Goal: Check status: Check status

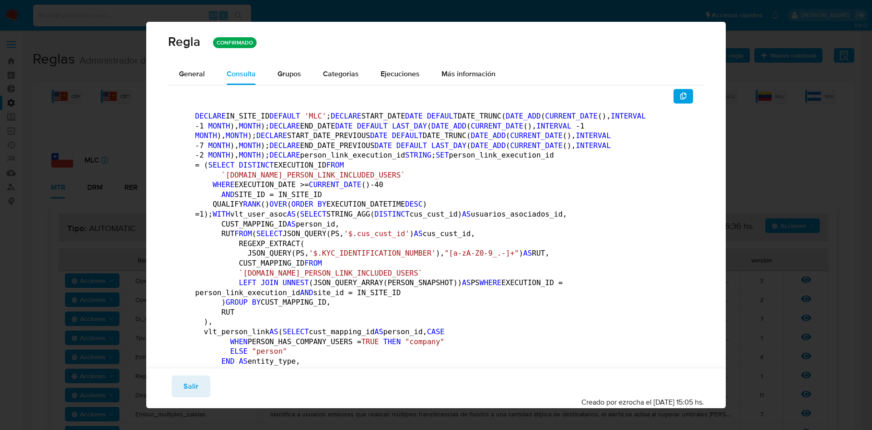
click at [188, 380] on span "Salir" at bounding box center [190, 386] width 15 height 20
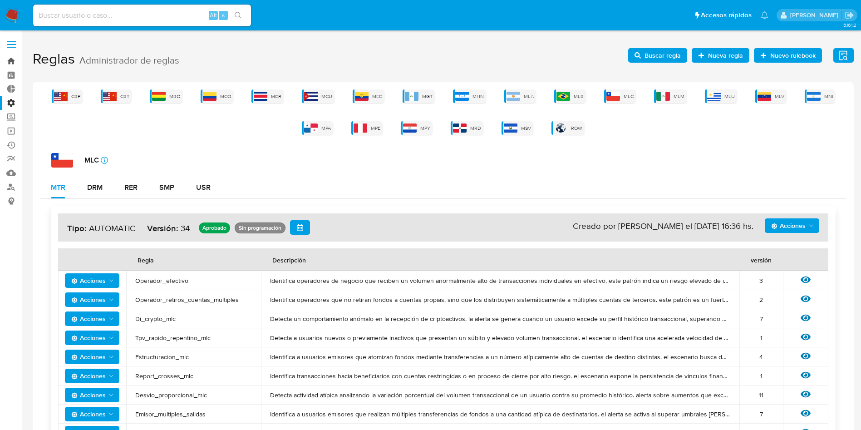
click at [17, 54] on link "Bandeja" at bounding box center [54, 61] width 108 height 14
click at [10, 45] on label at bounding box center [11, 44] width 23 height 19
click at [0, 0] on input "checkbox" at bounding box center [0, 0] width 0 height 0
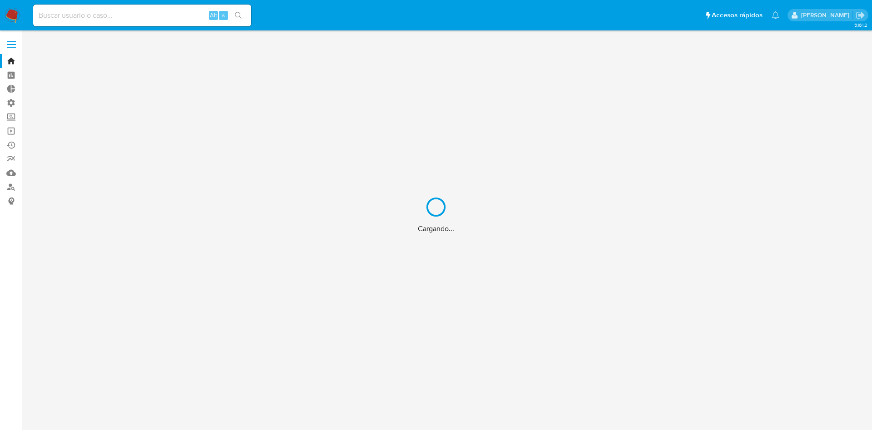
click at [7, 40] on div "Cargando..." at bounding box center [436, 215] width 872 height 430
click at [13, 43] on div "Cargando..." at bounding box center [436, 215] width 872 height 430
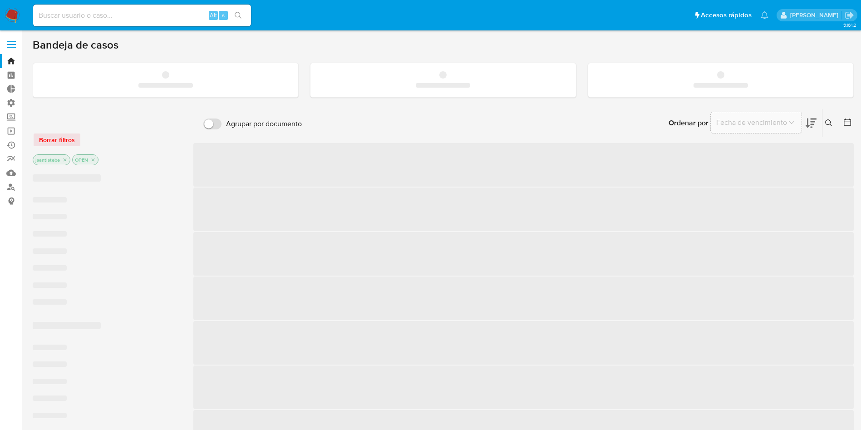
click at [9, 46] on label at bounding box center [11, 44] width 23 height 19
click at [0, 0] on input "checkbox" at bounding box center [0, 0] width 0 height 0
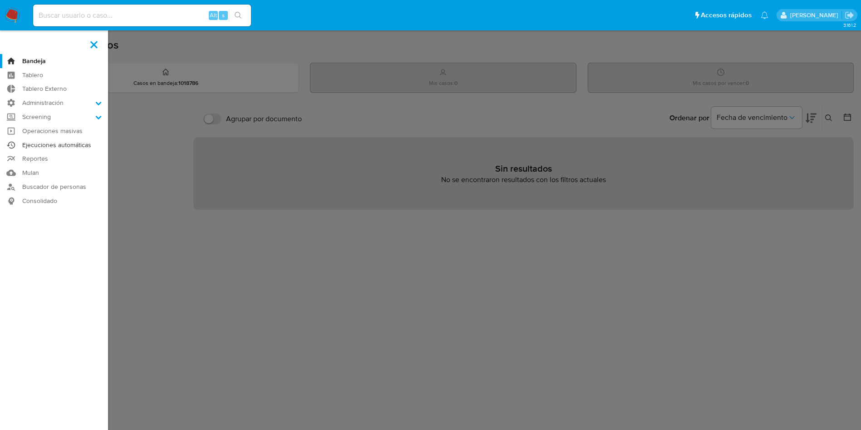
click at [65, 142] on link "Ejecuciones automáticas" at bounding box center [54, 145] width 108 height 14
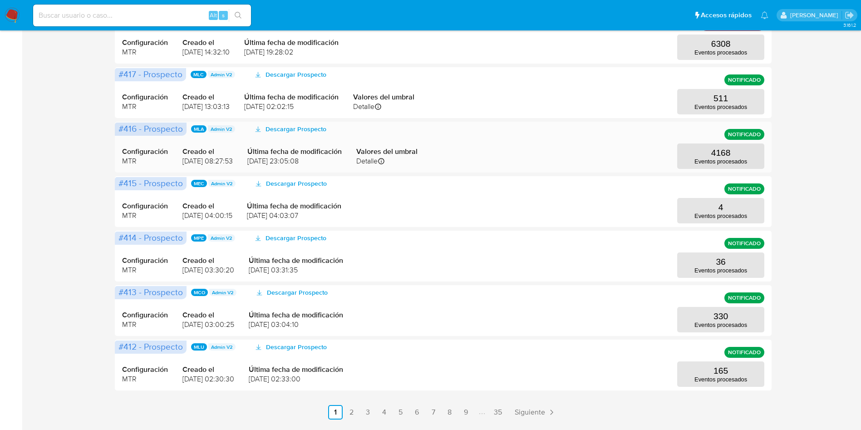
scroll to position [341, 0]
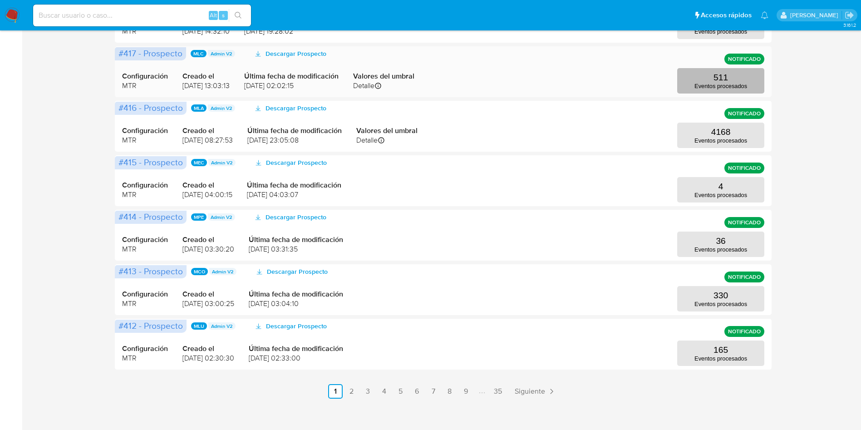
click at [722, 76] on p "511" at bounding box center [721, 78] width 15 height 10
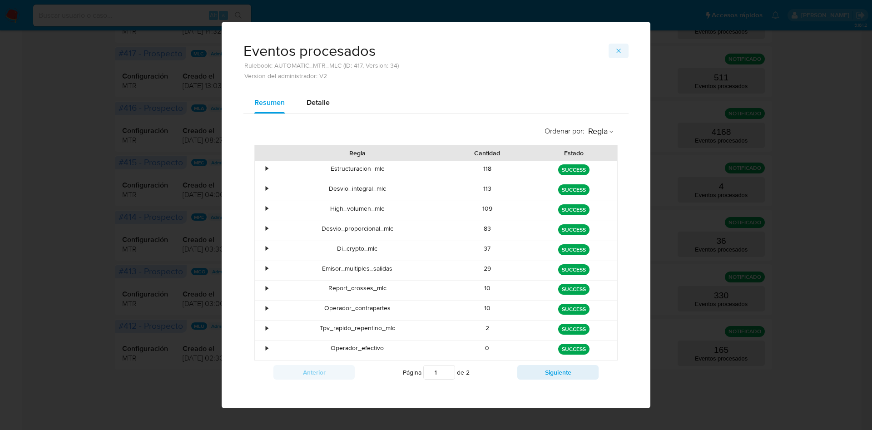
click at [609, 48] on button "button" at bounding box center [619, 51] width 20 height 15
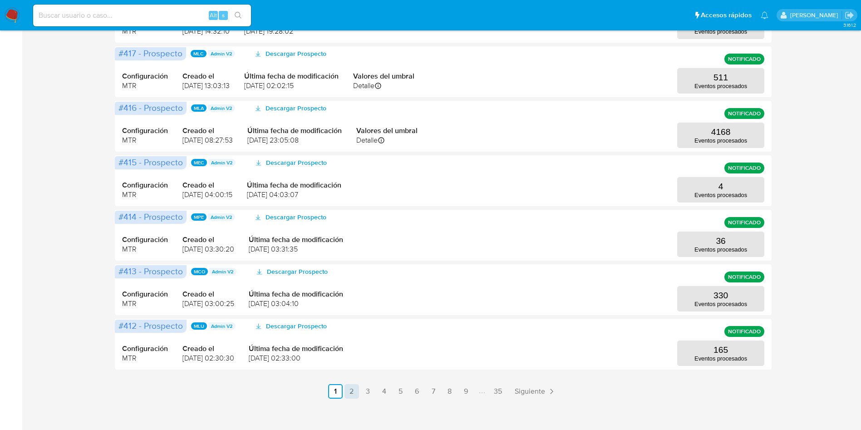
click at [347, 386] on link "2" at bounding box center [352, 391] width 15 height 15
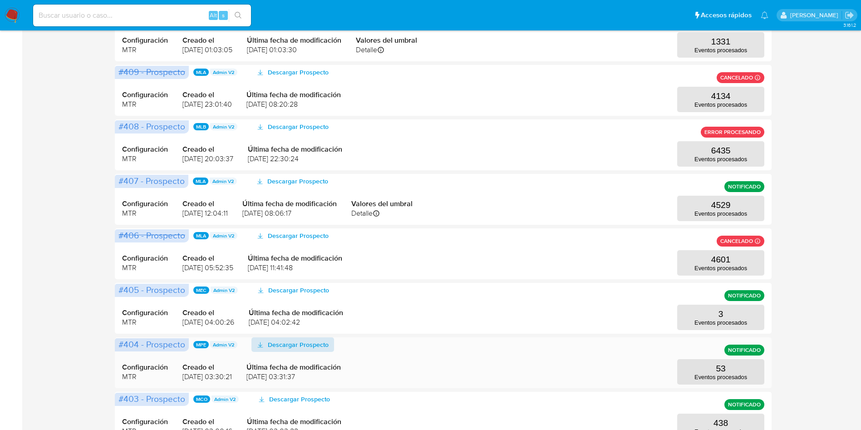
scroll to position [68, 0]
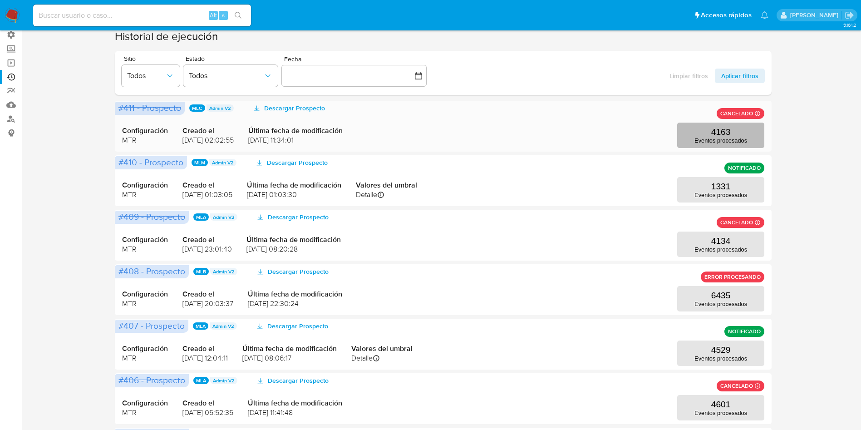
click at [726, 125] on button "4163 Eventos procesados" at bounding box center [721, 135] width 87 height 25
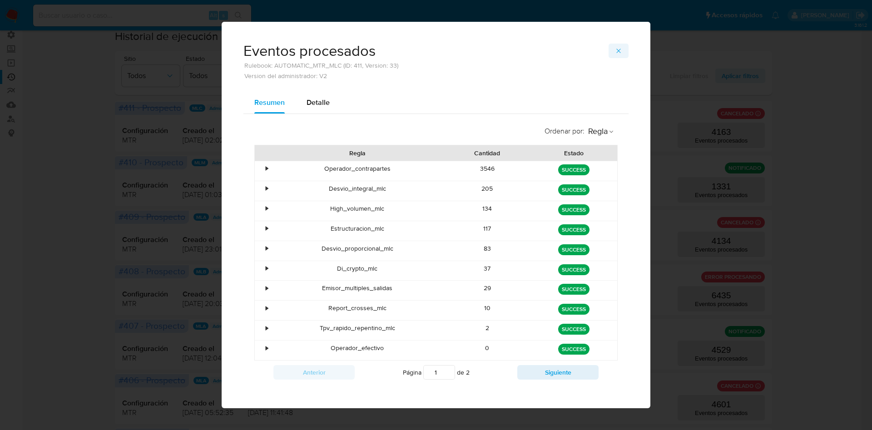
click at [615, 53] on icon "button" at bounding box center [618, 50] width 7 height 7
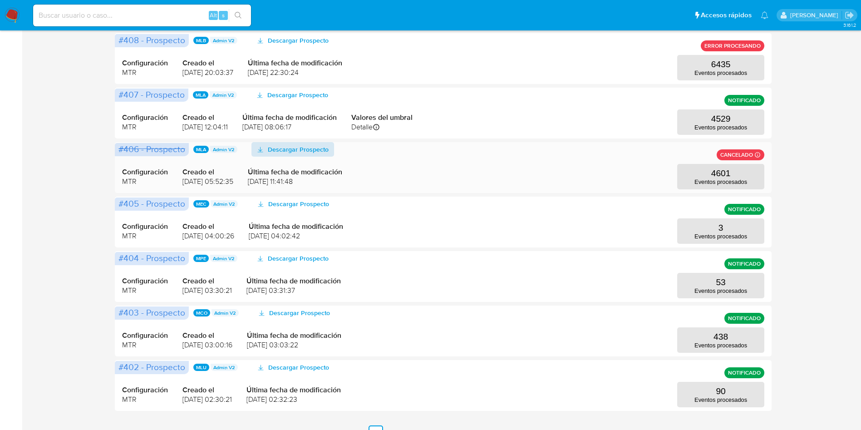
scroll to position [341, 0]
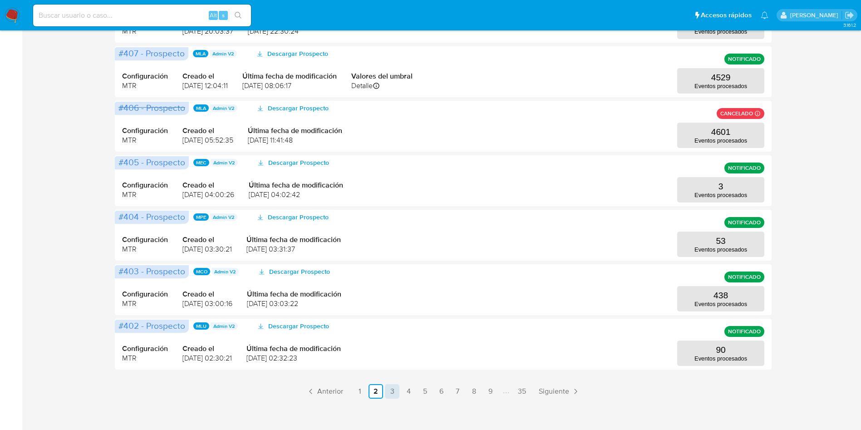
click at [394, 388] on link "3" at bounding box center [392, 391] width 15 height 15
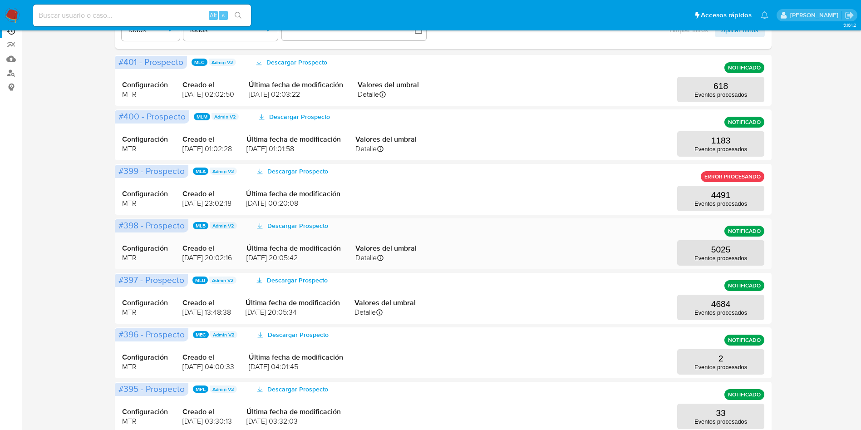
scroll to position [0, 0]
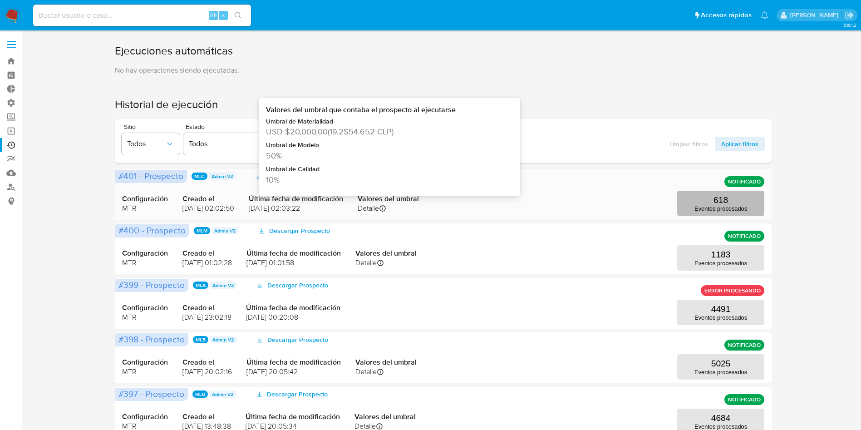
click at [713, 209] on p "Eventos procesados" at bounding box center [721, 208] width 53 height 7
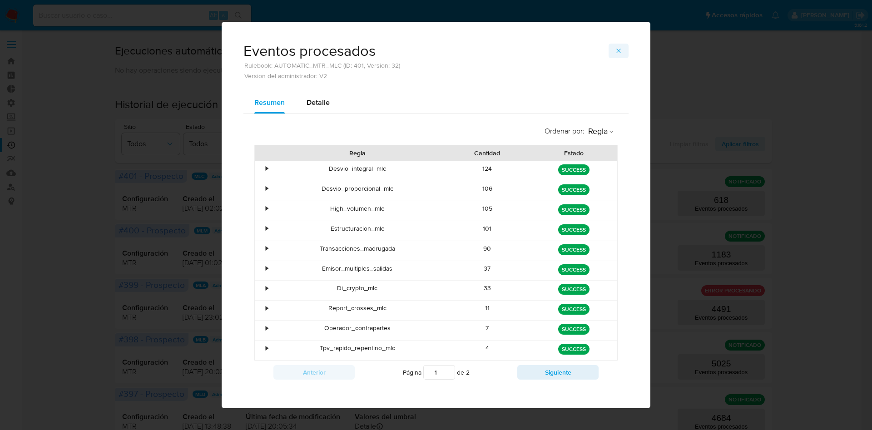
click at [620, 51] on button "button" at bounding box center [619, 51] width 20 height 15
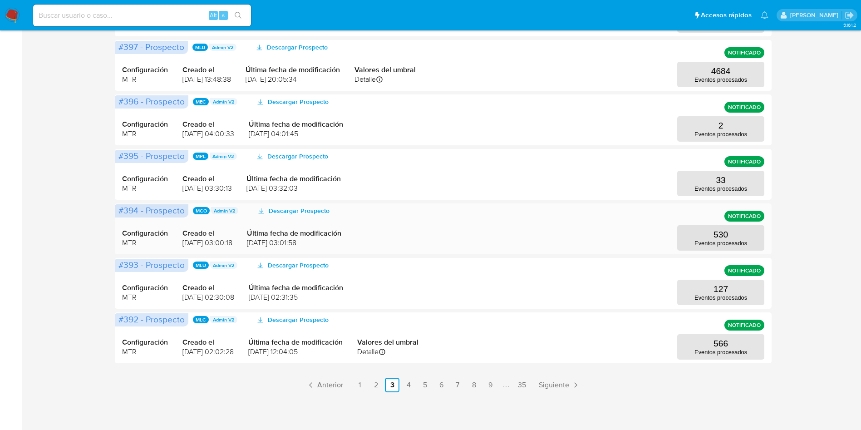
scroll to position [348, 0]
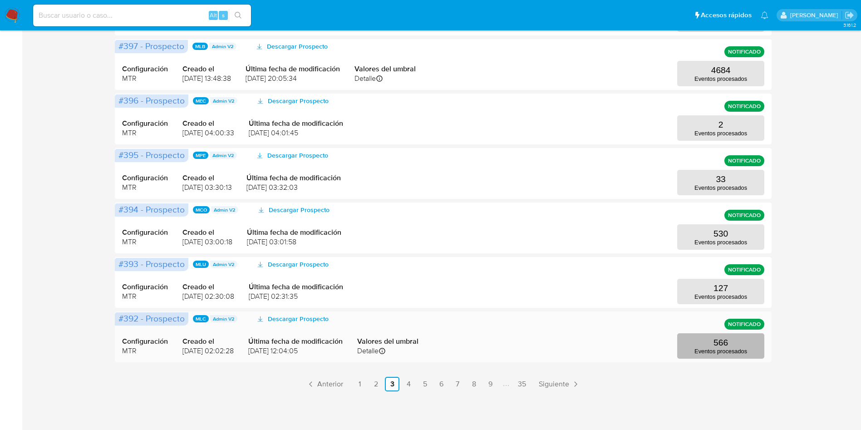
click at [686, 337] on button "566 Eventos procesados" at bounding box center [721, 345] width 87 height 25
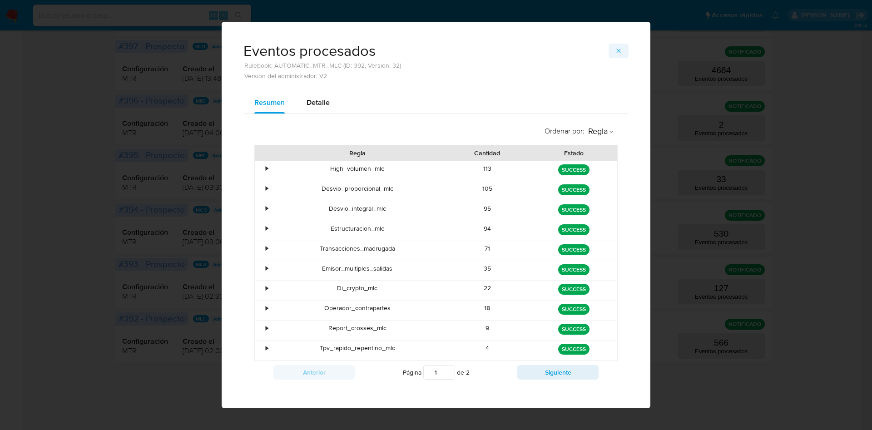
click at [615, 53] on icon "button" at bounding box center [618, 50] width 7 height 7
